Goal: Transaction & Acquisition: Purchase product/service

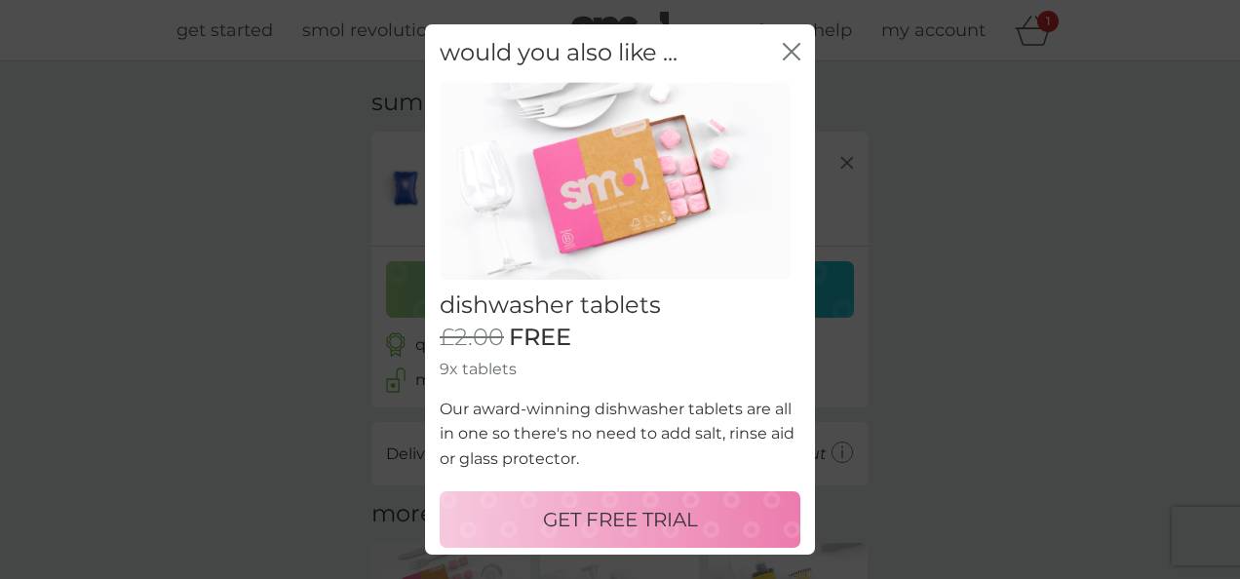
click at [630, 512] on p "GET FREE TRIAL" at bounding box center [620, 519] width 155 height 31
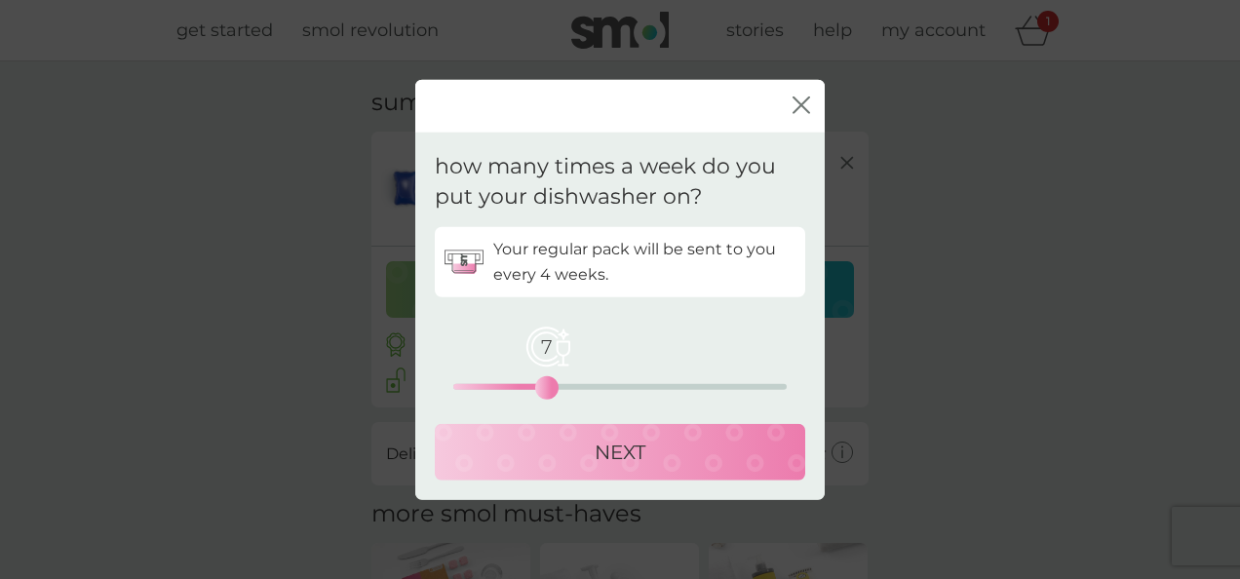
drag, startPoint x: 446, startPoint y: 389, endPoint x: 544, endPoint y: 434, distance: 107.3
click at [544, 434] on div "Your regular pack will be sent to you every 4 weeks. 7 0 12.5 25 NEXT" at bounding box center [620, 352] width 370 height 253
click at [597, 447] on p "NEXT" at bounding box center [620, 451] width 51 height 31
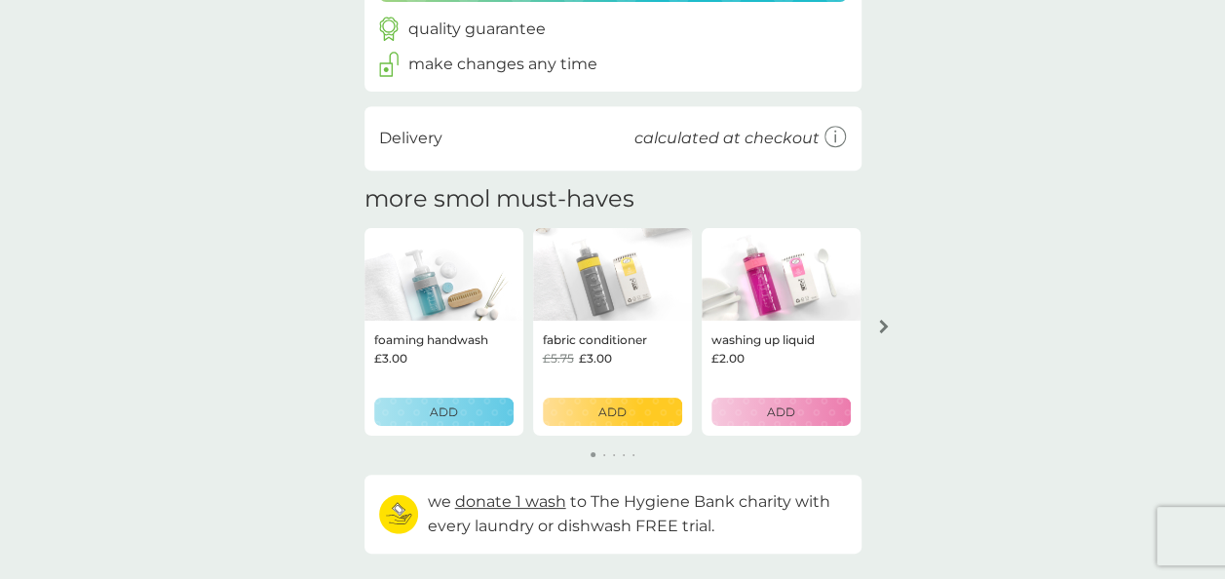
scroll to position [502, 0]
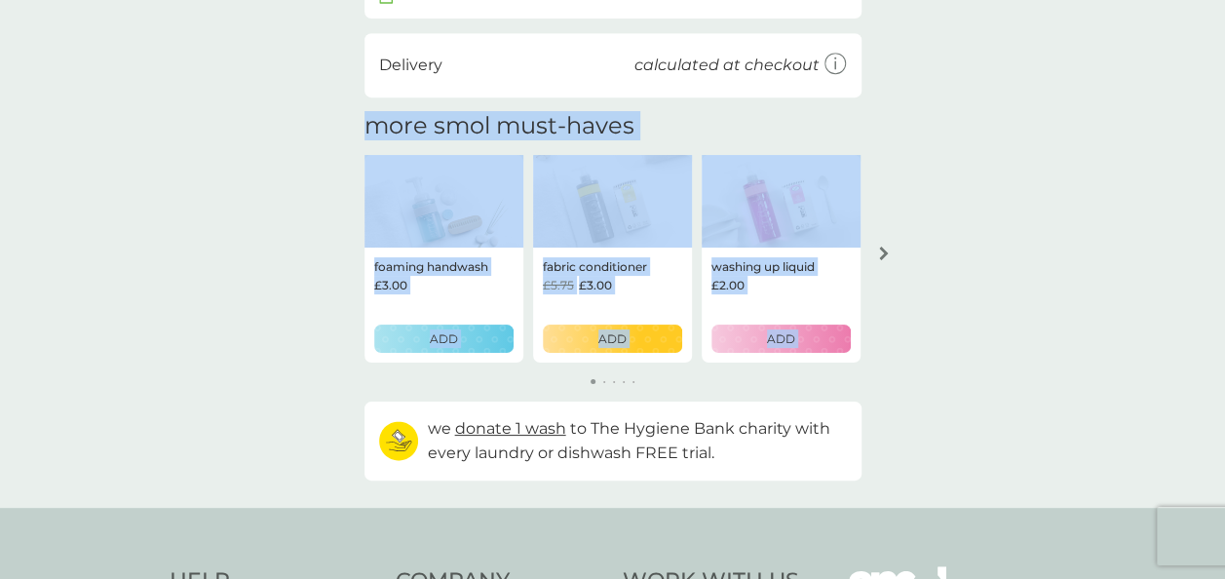
drag, startPoint x: 1207, startPoint y: 265, endPoint x: 1213, endPoint y: 119, distance: 146.3
click at [1213, 119] on div "your basket summary non-bio laundry capsules trial pack every 6 weeks @ £6.00 £…" at bounding box center [612, 33] width 1225 height 948
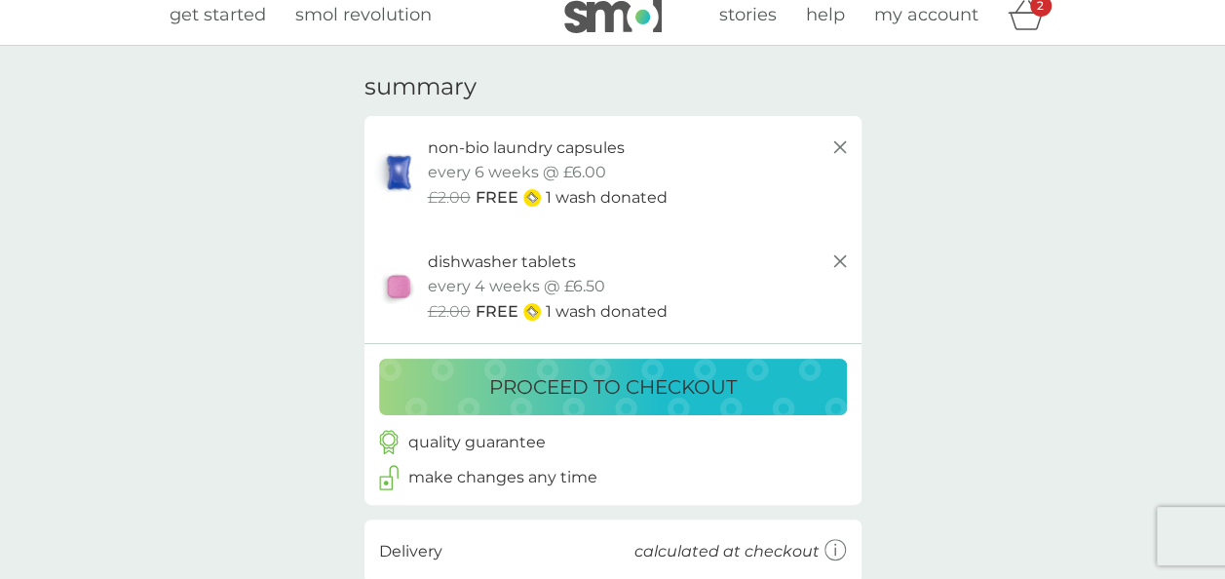
scroll to position [10, 0]
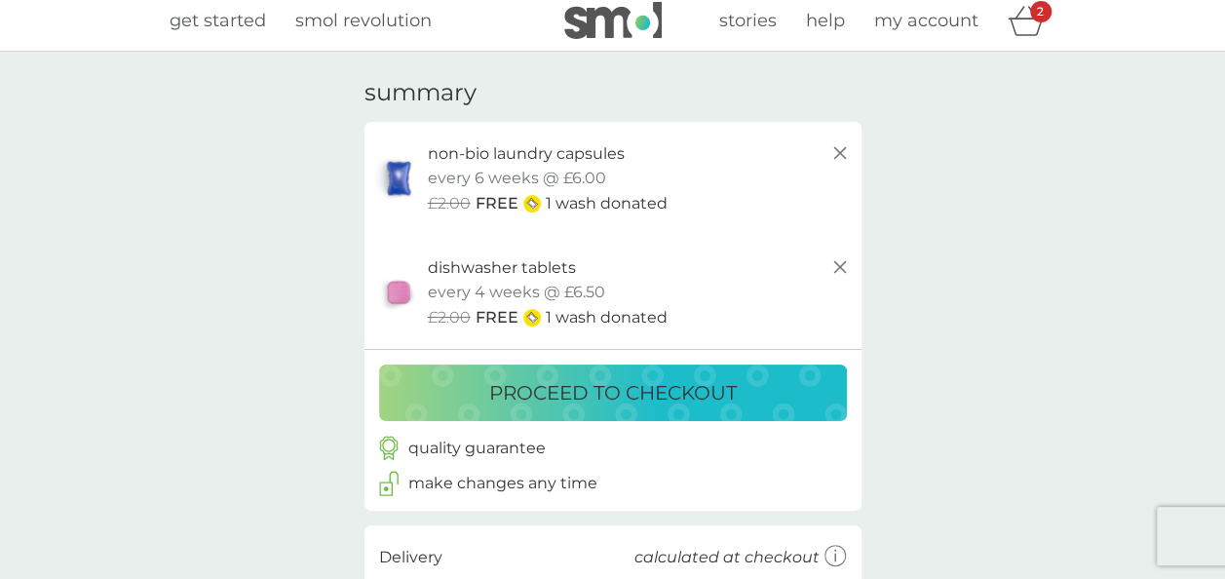
click at [561, 394] on p "proceed to checkout" at bounding box center [613, 392] width 248 height 31
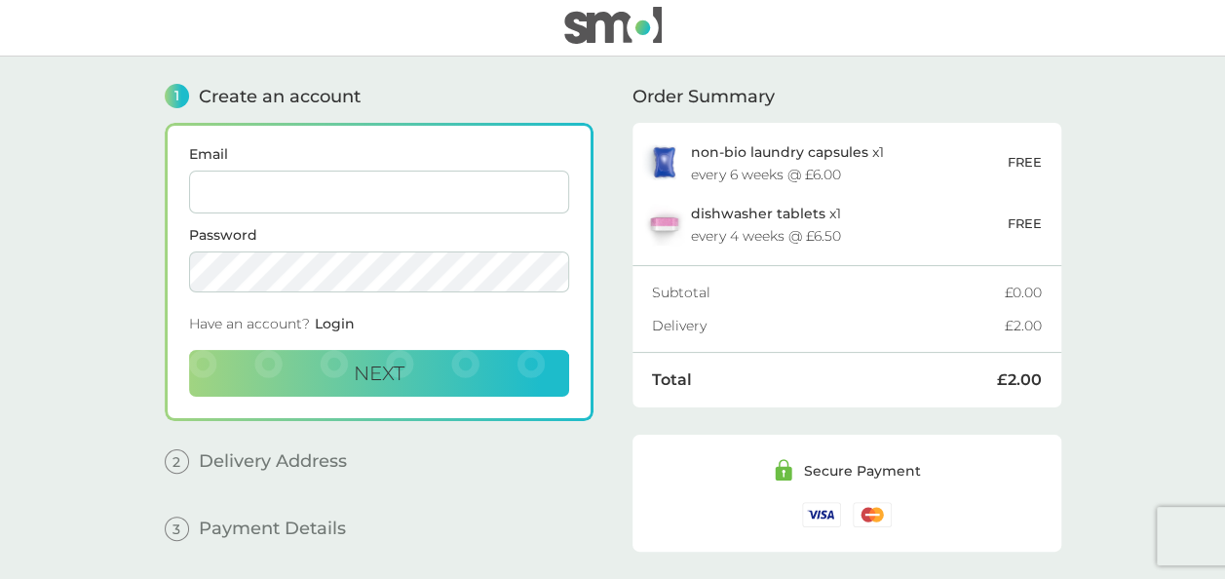
scroll to position [4, 0]
